Goal: Navigation & Orientation: Find specific page/section

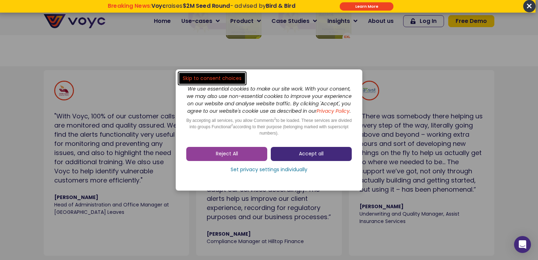
click at [301, 156] on span "Accept all" at bounding box center [311, 153] width 25 height 7
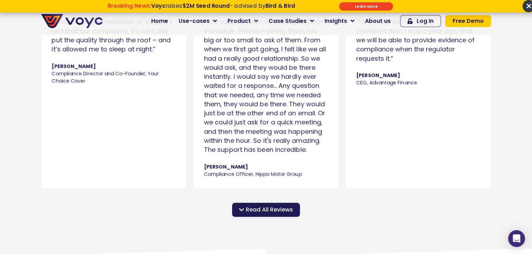
scroll to position [693, 0]
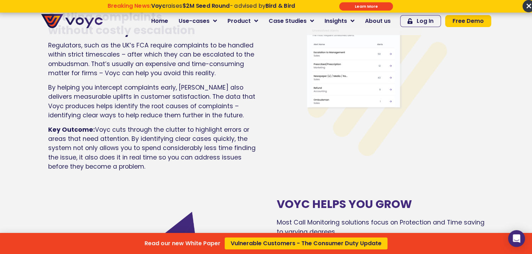
scroll to position [2428, 0]
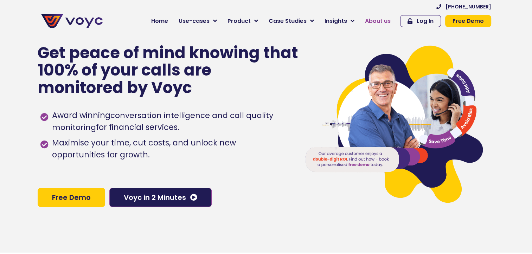
click at [377, 20] on span "About us" at bounding box center [378, 21] width 26 height 8
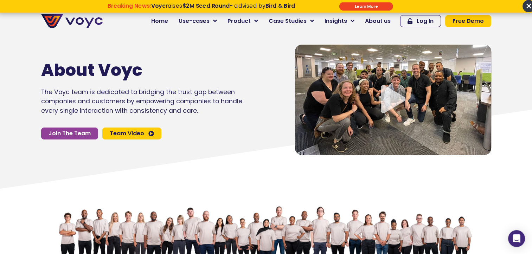
scroll to position [35, 0]
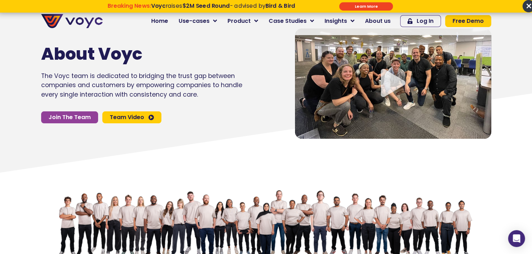
click at [384, 94] on icon "Video play button" at bounding box center [393, 83] width 25 height 28
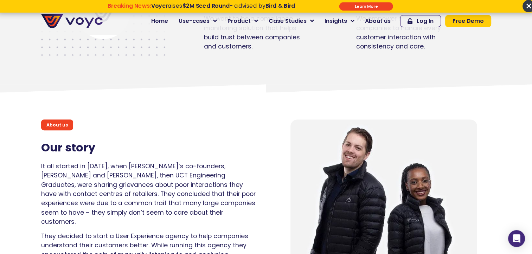
scroll to position [339, 0]
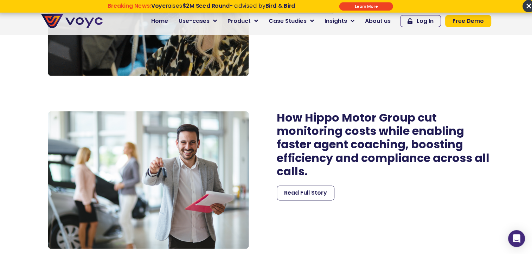
scroll to position [1045, 0]
